Goal: Check status: Check status

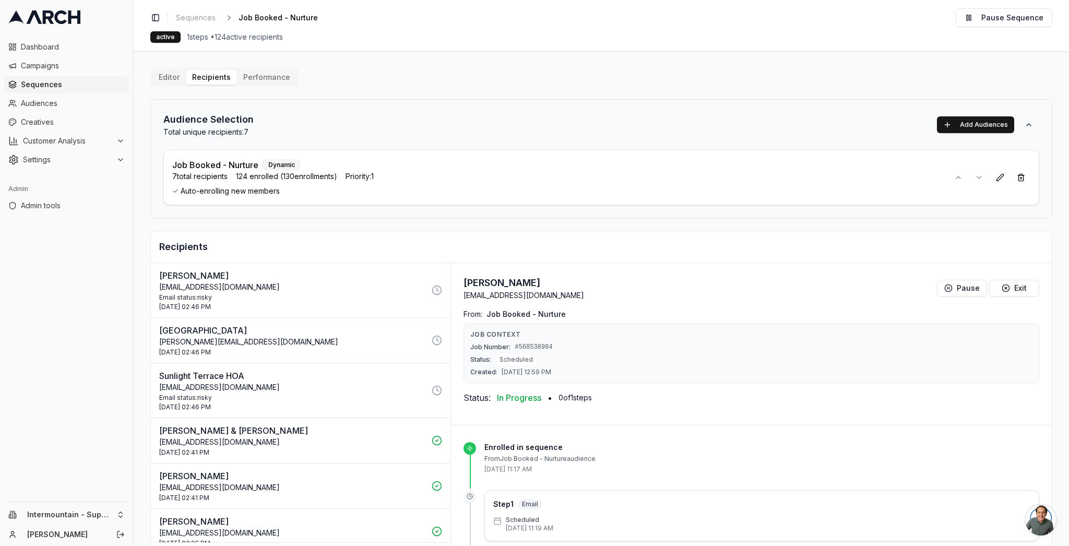
scroll to position [47, 0]
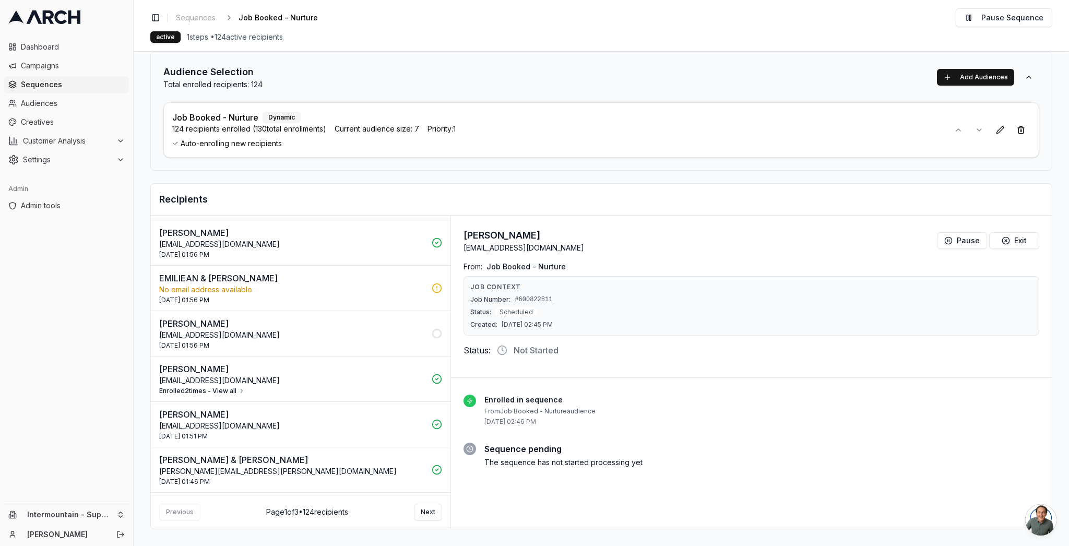
scroll to position [1145, 0]
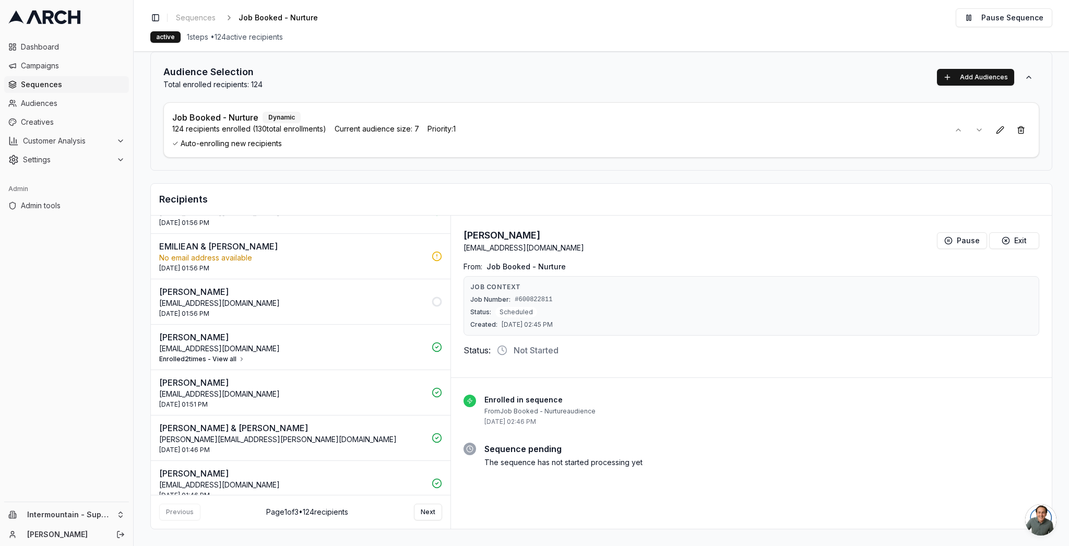
click at [320, 302] on p "[EMAIL_ADDRESS][DOMAIN_NAME]" at bounding box center [292, 303] width 266 height 10
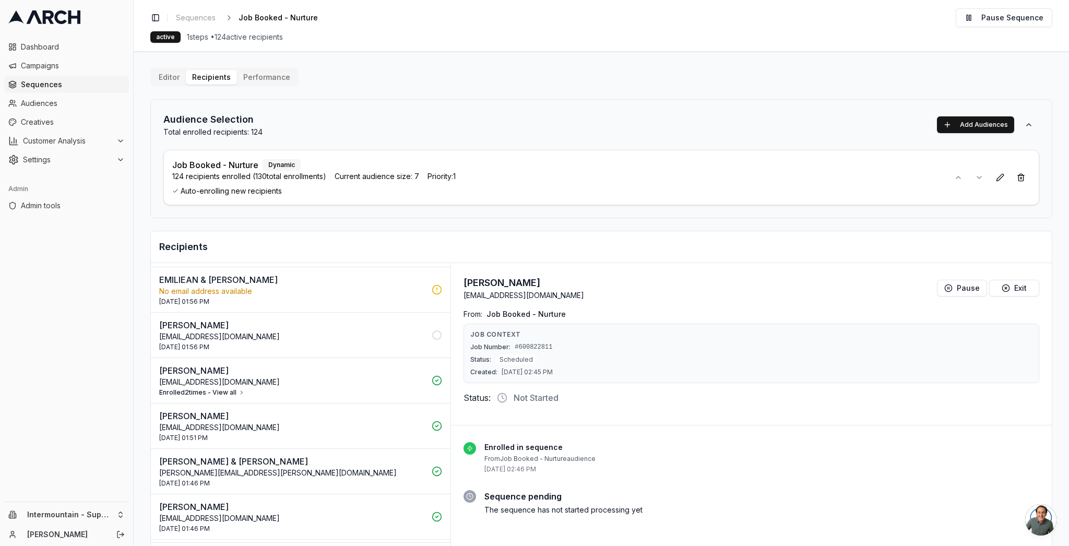
scroll to position [1162, 0]
click at [319, 322] on p "[PERSON_NAME]" at bounding box center [292, 322] width 266 height 13
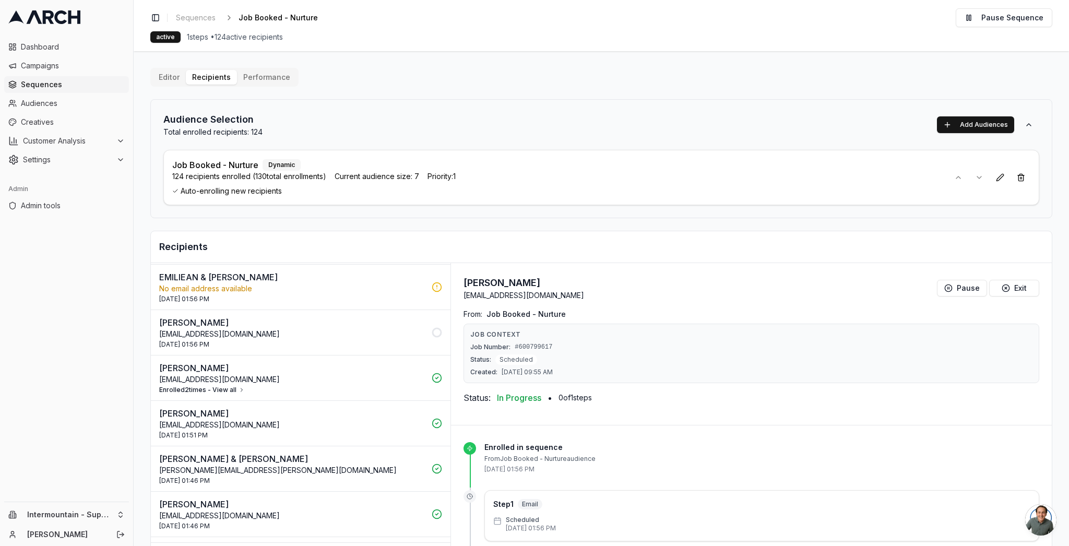
scroll to position [47, 0]
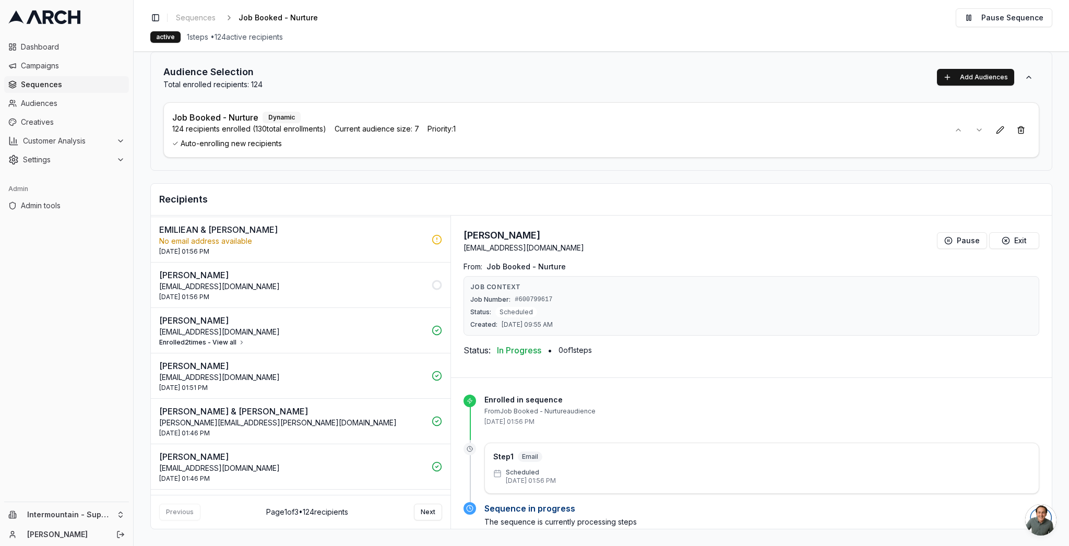
click at [232, 343] on button "Enrolled 2 times - View all" at bounding box center [202, 342] width 86 height 8
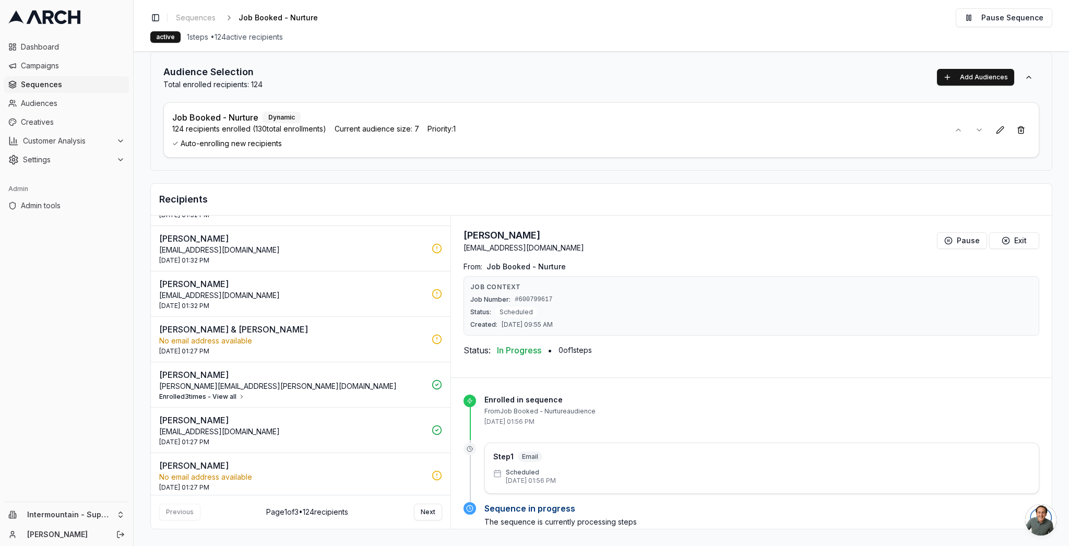
scroll to position [1961, 0]
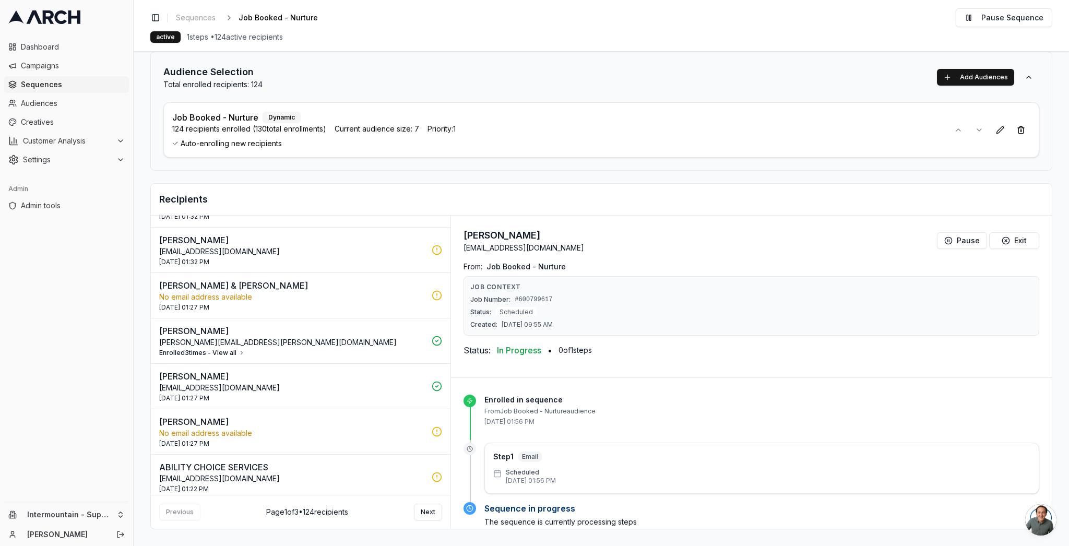
click at [212, 351] on button "Enrolled 3 times - View all" at bounding box center [202, 353] width 86 height 8
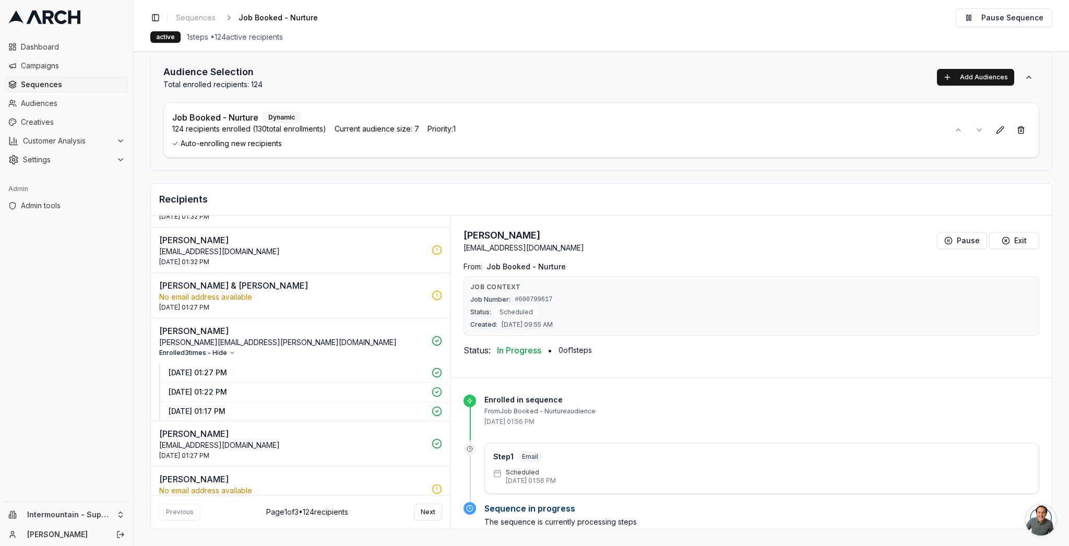
click at [229, 411] on p "26 Aug 2025 - 01:17 PM" at bounding box center [297, 411] width 257 height 10
click at [240, 392] on p "[DATE] 01:22 PM" at bounding box center [297, 392] width 257 height 10
click at [244, 375] on p "[DATE] 01:27 PM" at bounding box center [297, 372] width 257 height 10
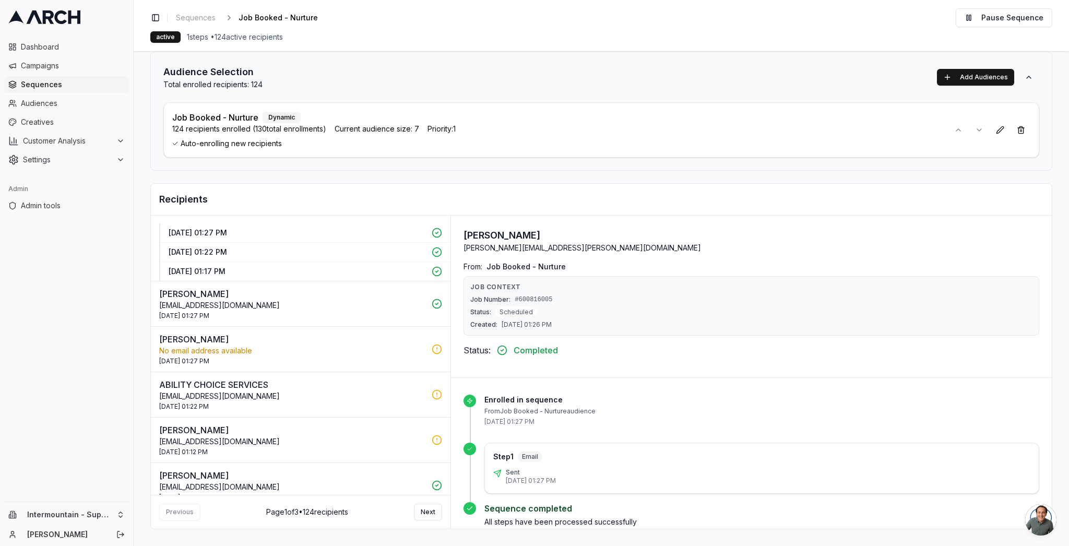
scroll to position [2114, 0]
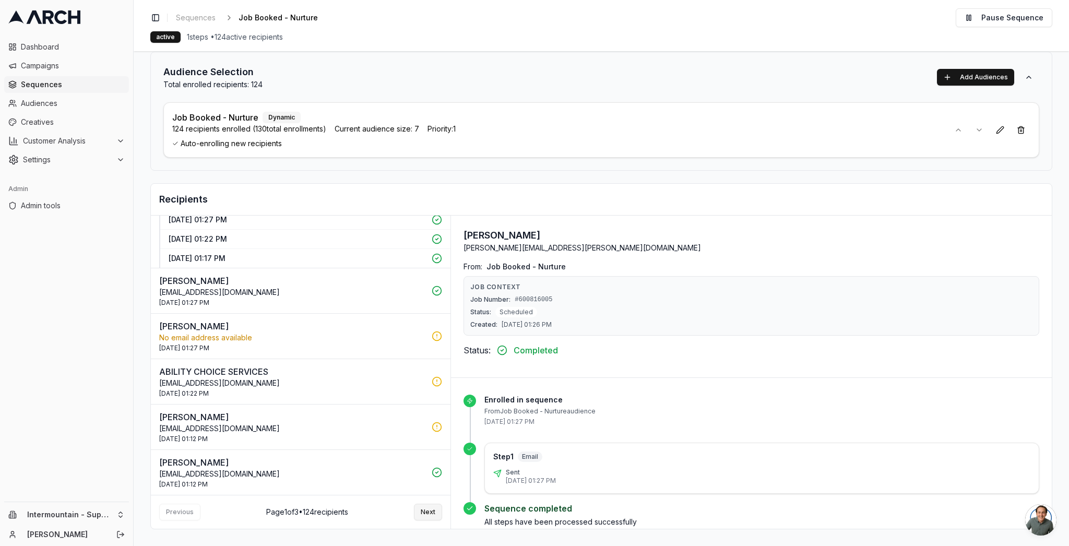
click at [425, 513] on button "Next" at bounding box center [428, 512] width 28 height 17
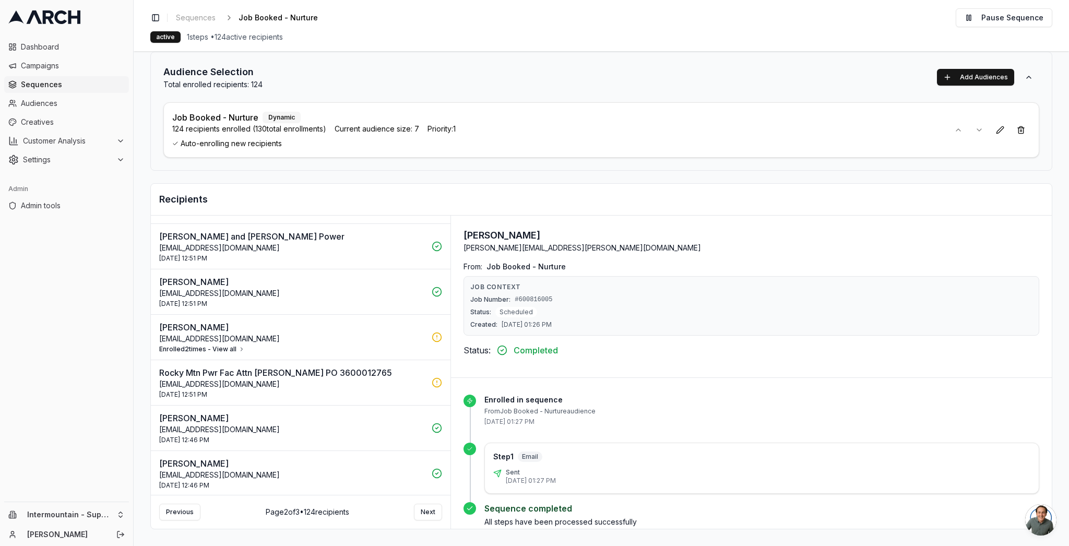
scroll to position [539, 0]
click at [227, 348] on button "Enrolled 2 times - View all" at bounding box center [202, 347] width 86 height 8
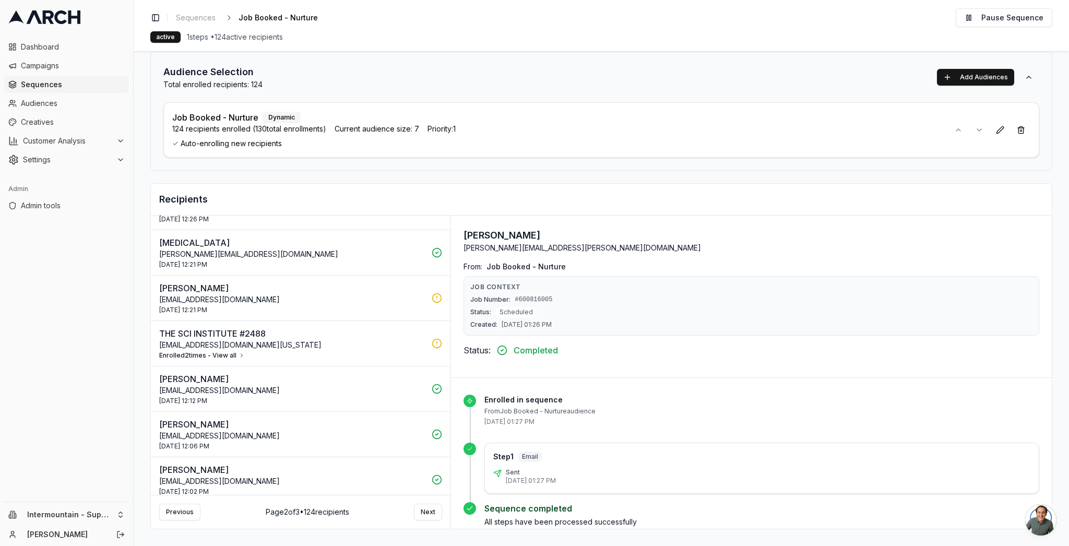
scroll to position [1510, 0]
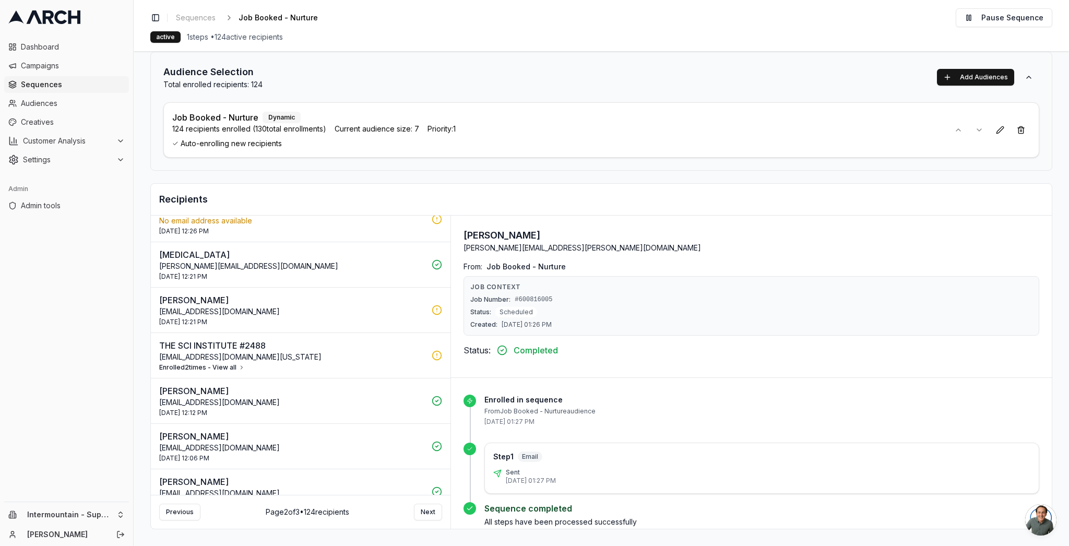
click at [264, 326] on div "26 Aug 2025 - 12:21 PM" at bounding box center [292, 322] width 266 height 8
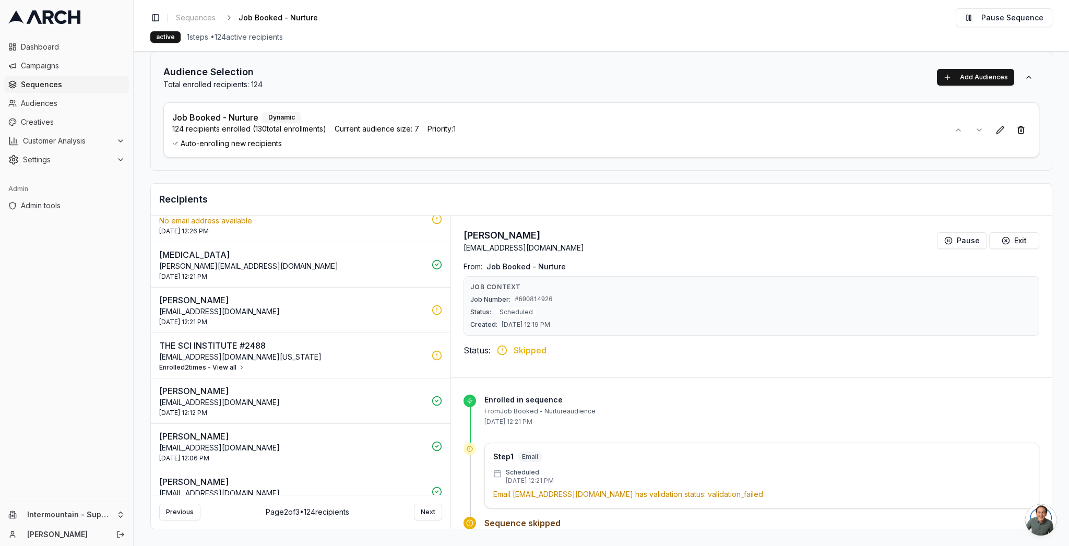
click at [297, 353] on p "mbrooks@sci.utah.edu" at bounding box center [292, 357] width 266 height 10
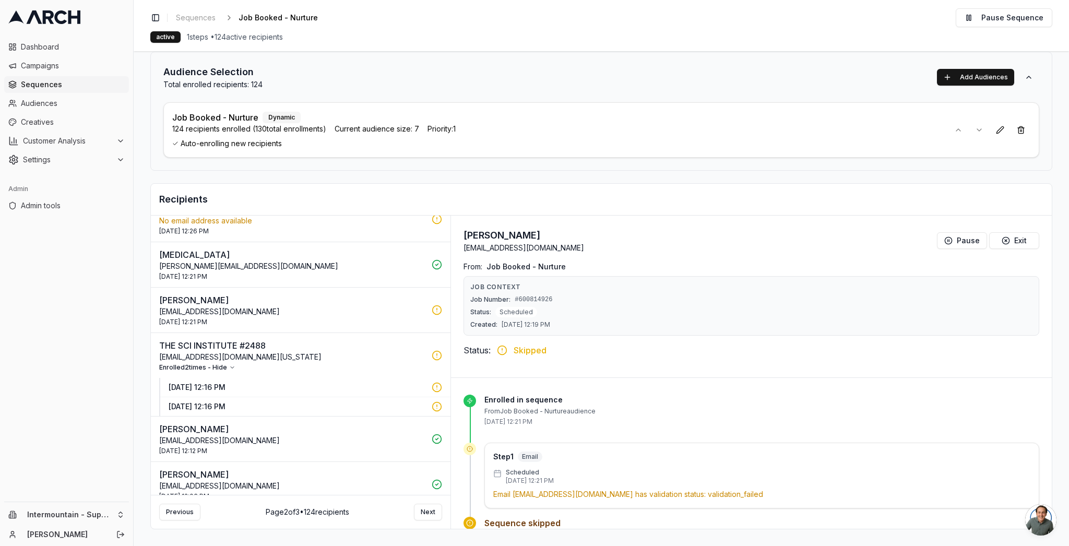
click at [386, 355] on p "mbrooks@sci.utah.edu" at bounding box center [292, 357] width 266 height 10
click at [372, 389] on p "26 Aug 2025 - 12:16 PM" at bounding box center [297, 387] width 257 height 10
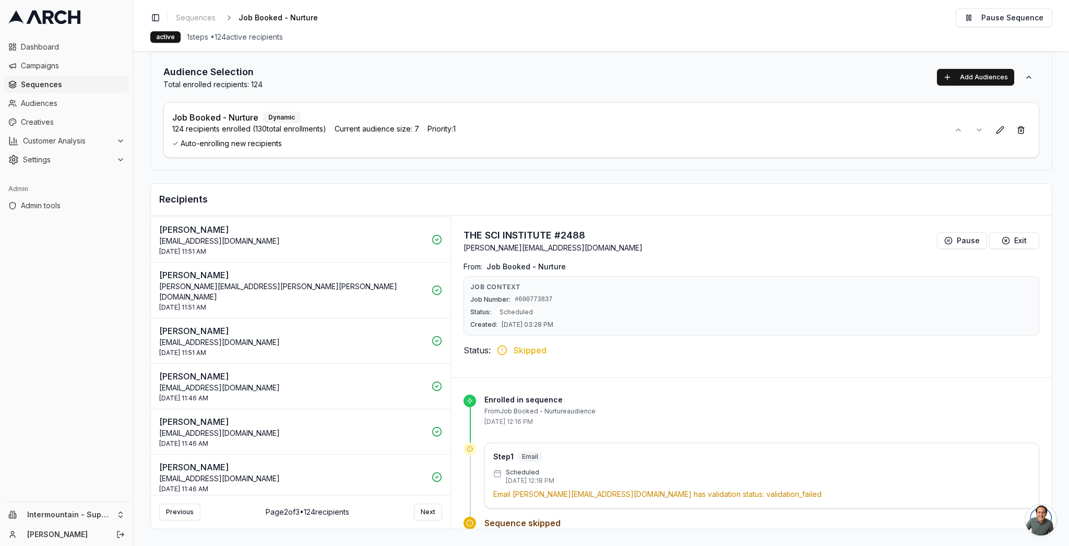
scroll to position [2067, 0]
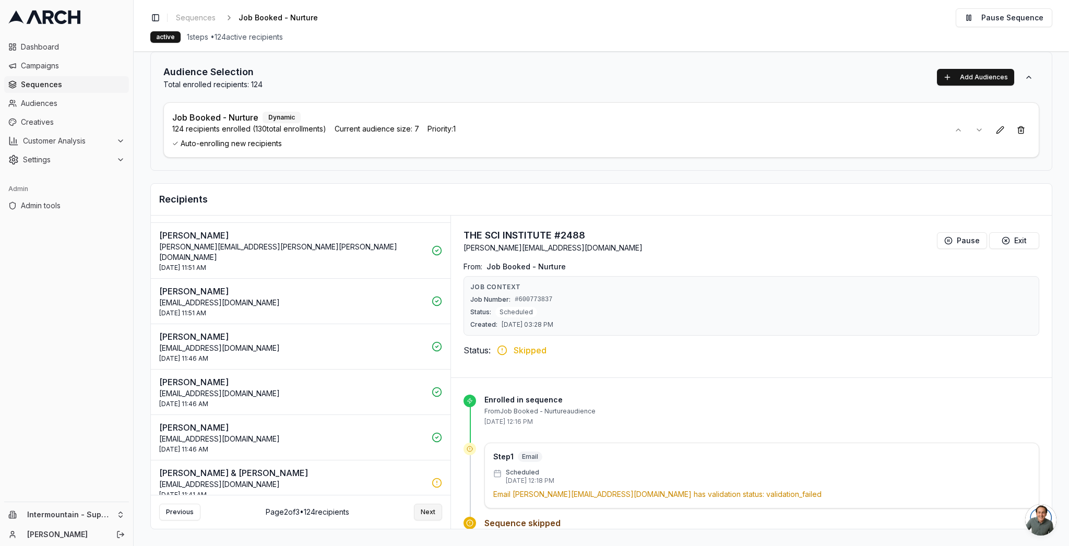
click at [424, 508] on button "Next" at bounding box center [428, 512] width 28 height 17
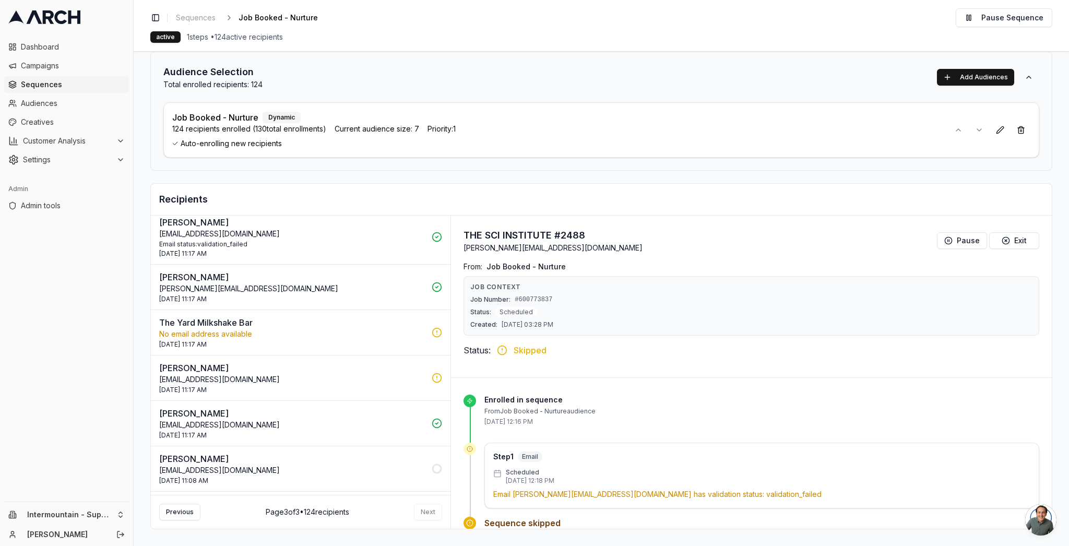
scroll to position [509, 0]
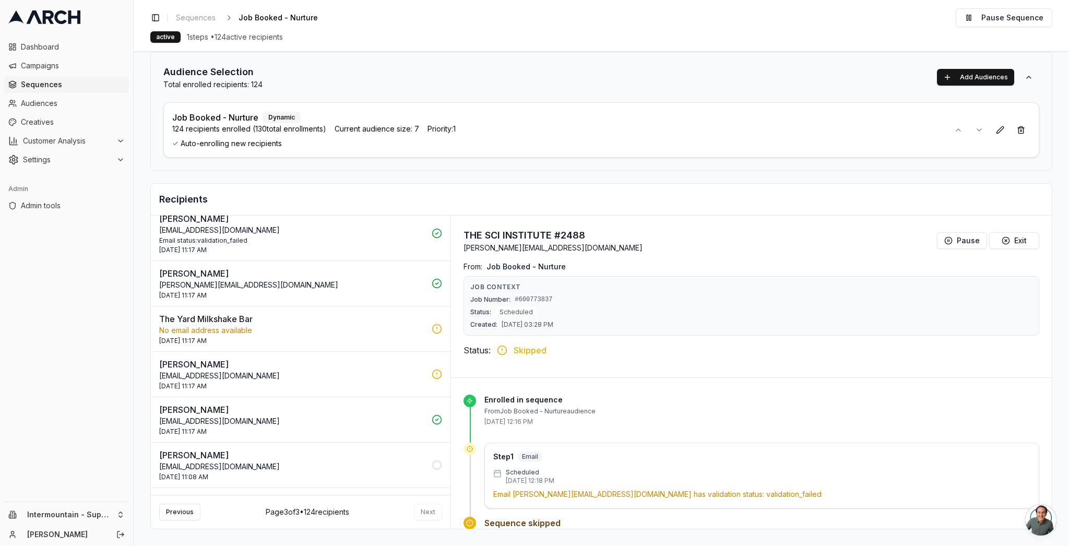
click at [307, 467] on p "smithlauryn@hotmail.com" at bounding box center [292, 466] width 266 height 10
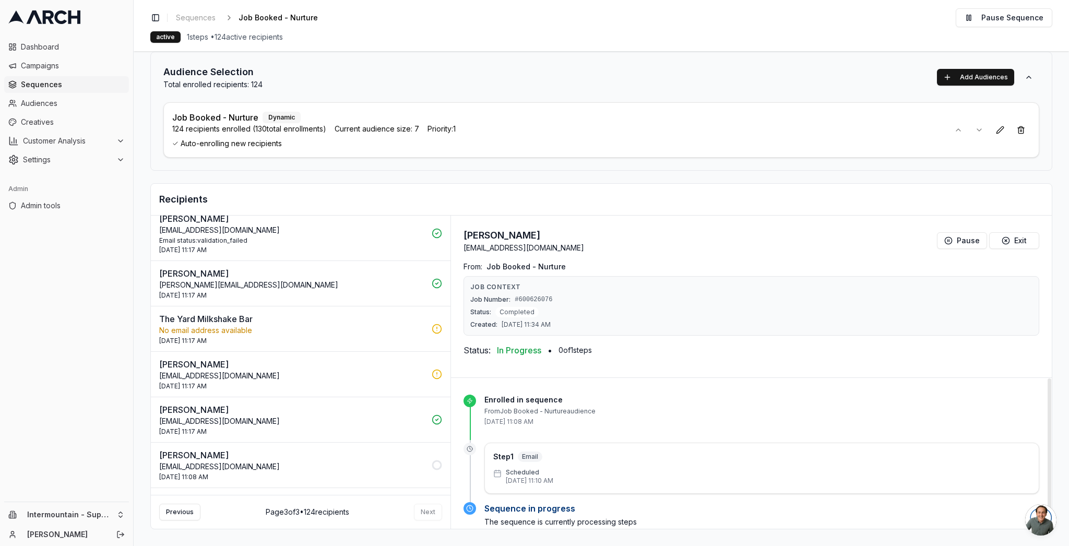
scroll to position [15, 0]
